Goal: Task Accomplishment & Management: Complete application form

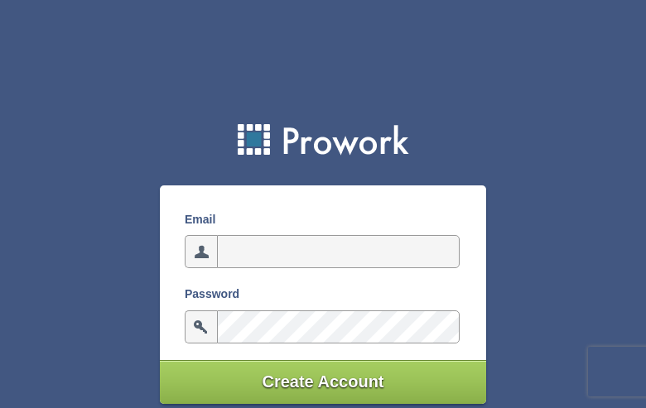
type input "[EMAIL_ADDRESS][DOMAIN_NAME]"
type input "QrWbEBAiXFkB"
type input "[EMAIL_ADDRESS][DOMAIN_NAME]"
type input "CXhovmHTlwPnJCy"
